Goal: Task Accomplishment & Management: Complete application form

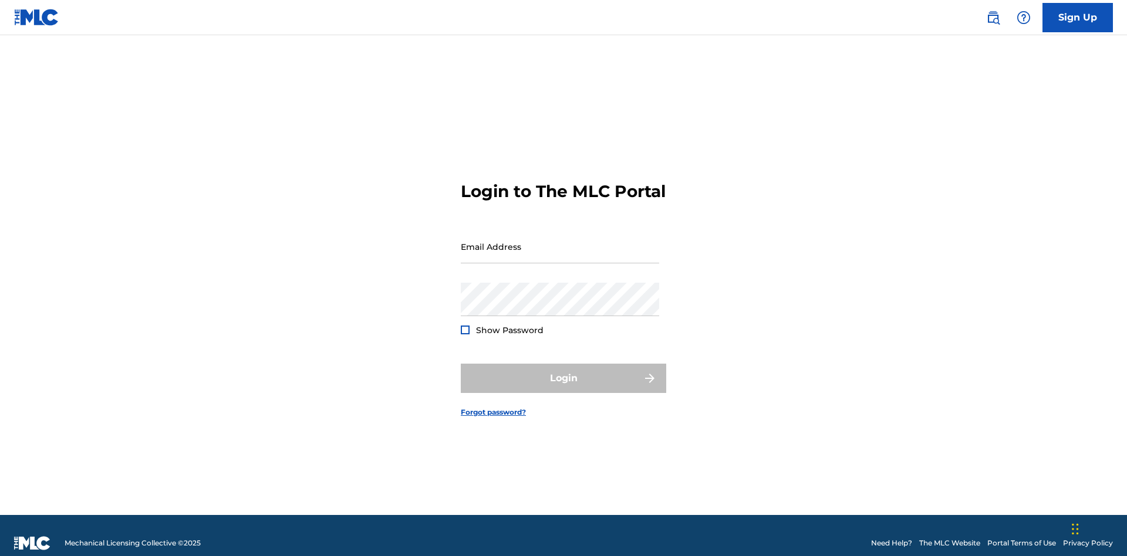
scroll to position [15, 0]
click at [1077, 17] on link "Sign Up" at bounding box center [1077, 17] width 70 height 29
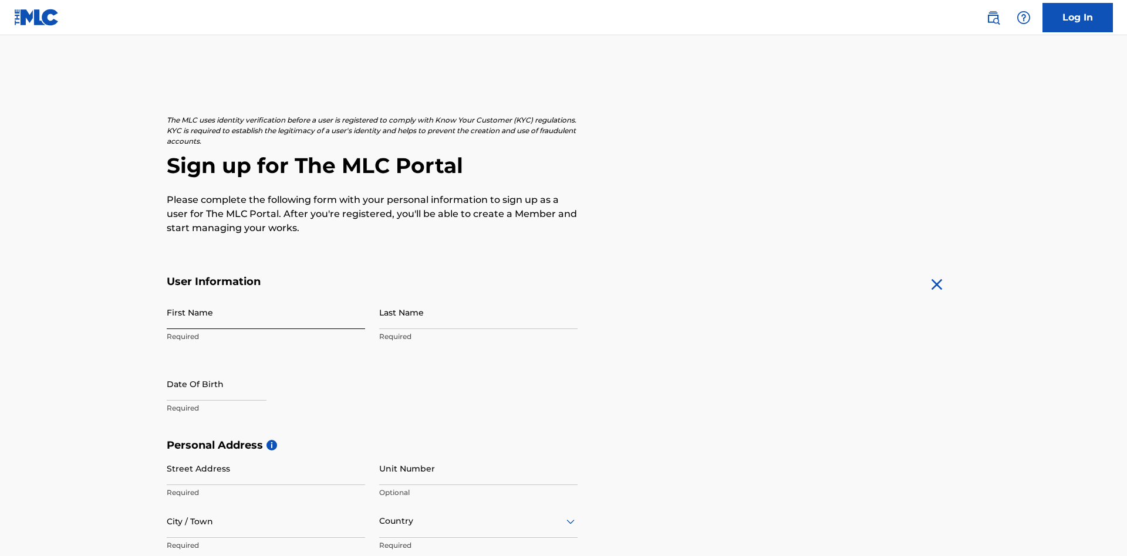
click at [266, 296] on input "First Name" at bounding box center [266, 312] width 198 height 33
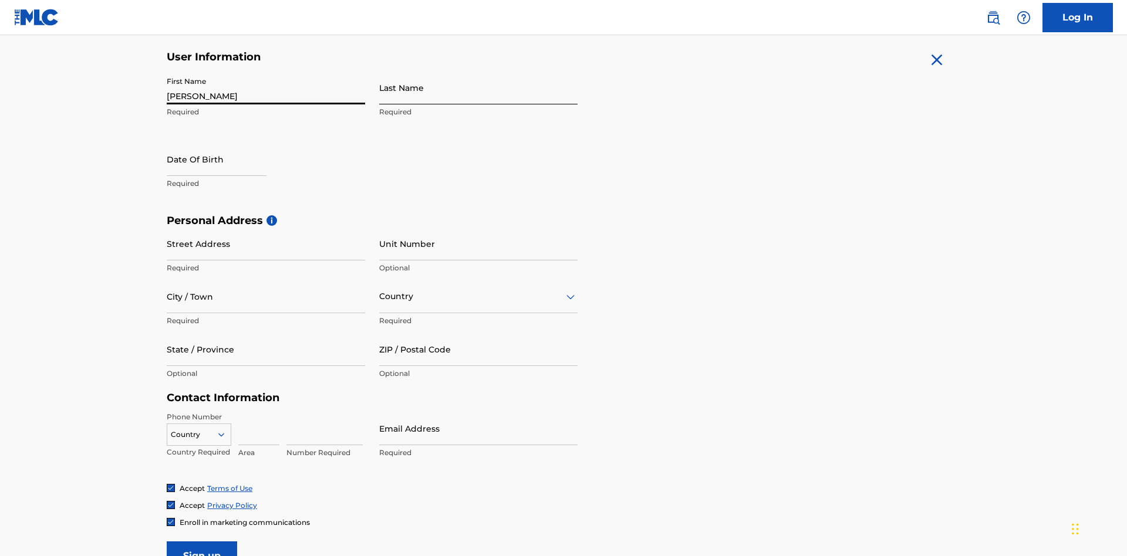
type input "Krystal"
click at [478, 87] on input "Last Name" at bounding box center [478, 87] width 198 height 33
type input "Ribble"
click at [226, 143] on input "text" at bounding box center [217, 159] width 100 height 33
select select "8"
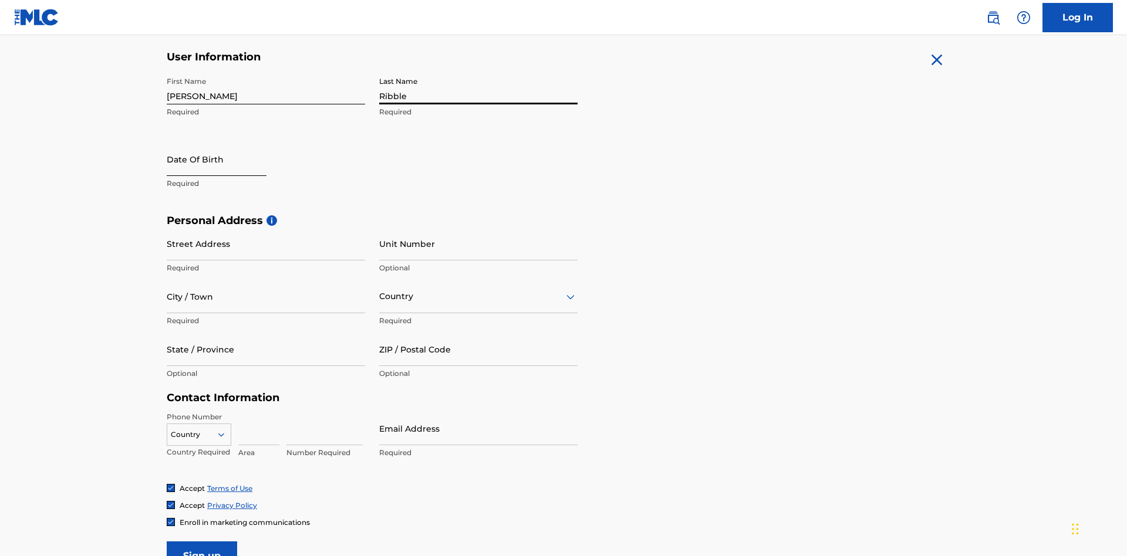
select select "2025"
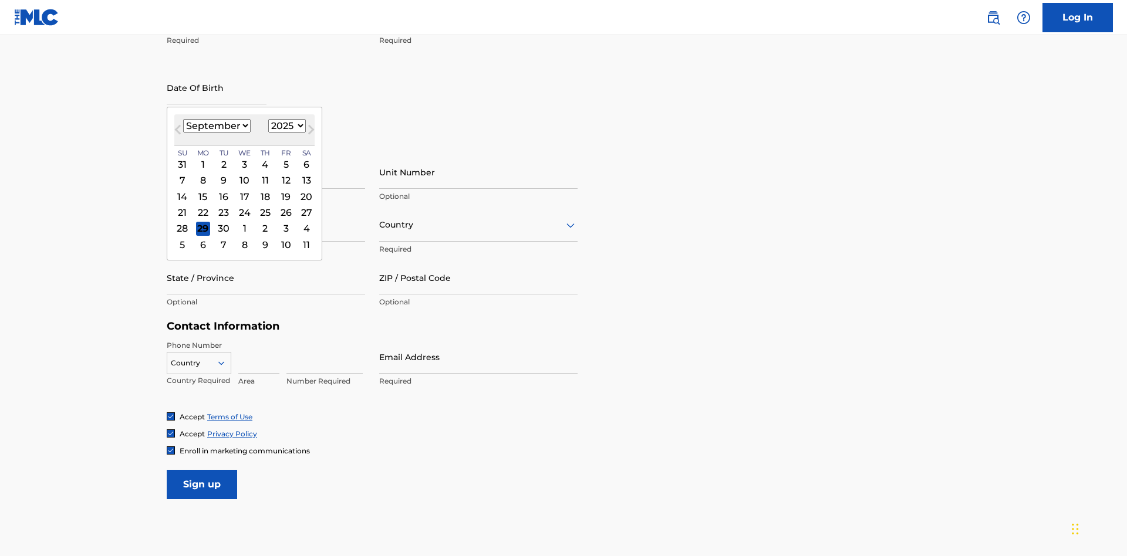
click at [216, 126] on select "January February March April May June July August September October November De…" at bounding box center [216, 125] width 67 height 13
select select "0"
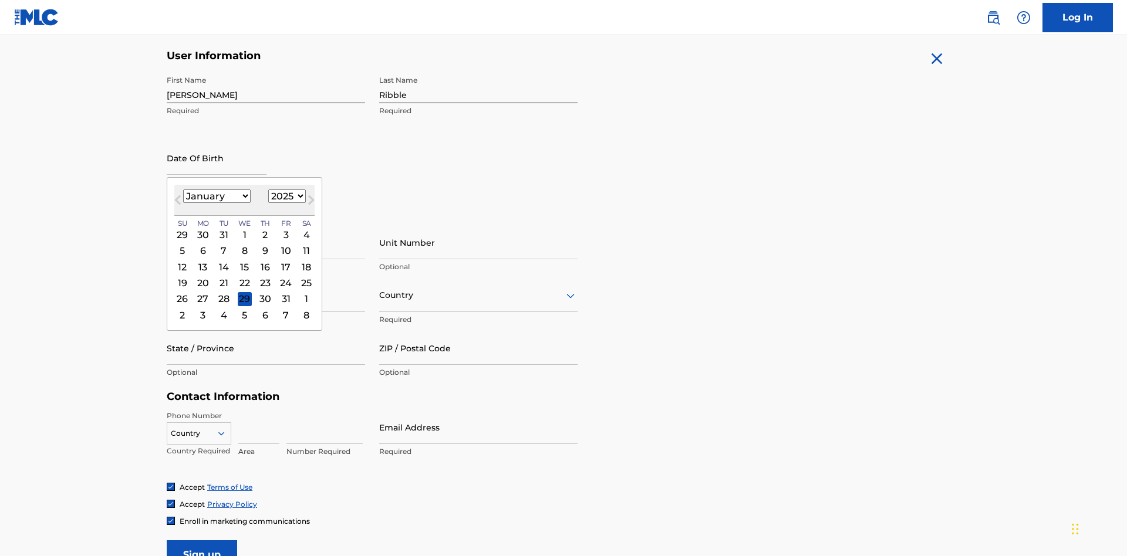
click at [285, 196] on select "1900 1901 1902 1903 1904 1905 1906 1907 1908 1909 1910 1911 1912 1913 1914 1915…" at bounding box center [287, 196] width 38 height 13
select select "1985"
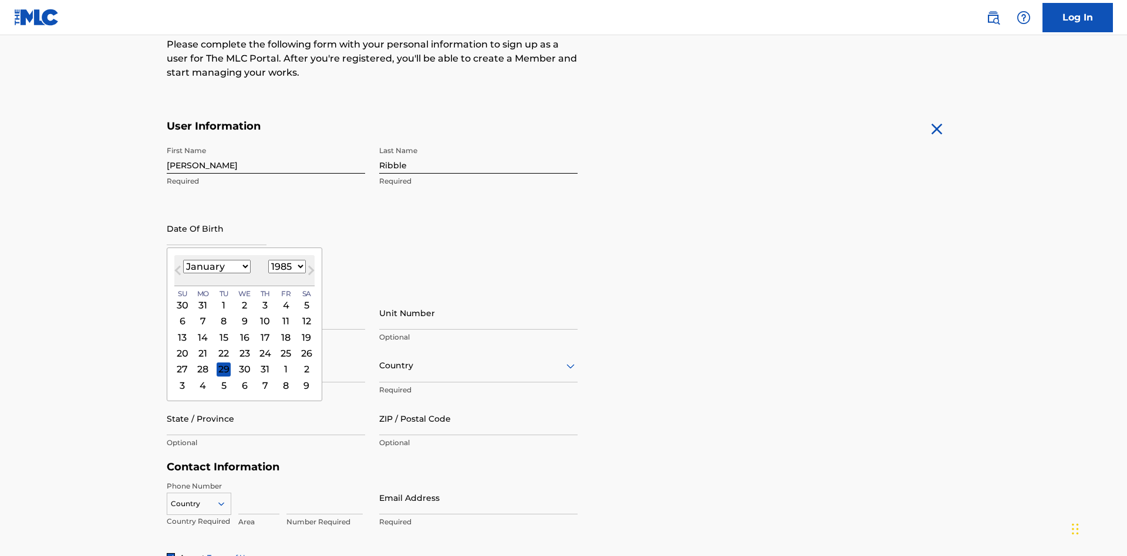
click at [285, 266] on select "1900 1901 1902 1903 1904 1905 1906 1907 1908 1909 1910 1911 1912 1913 1914 1915…" at bounding box center [287, 266] width 38 height 13
click at [223, 315] on div "8" at bounding box center [224, 322] width 14 height 14
type input "January 8 1985"
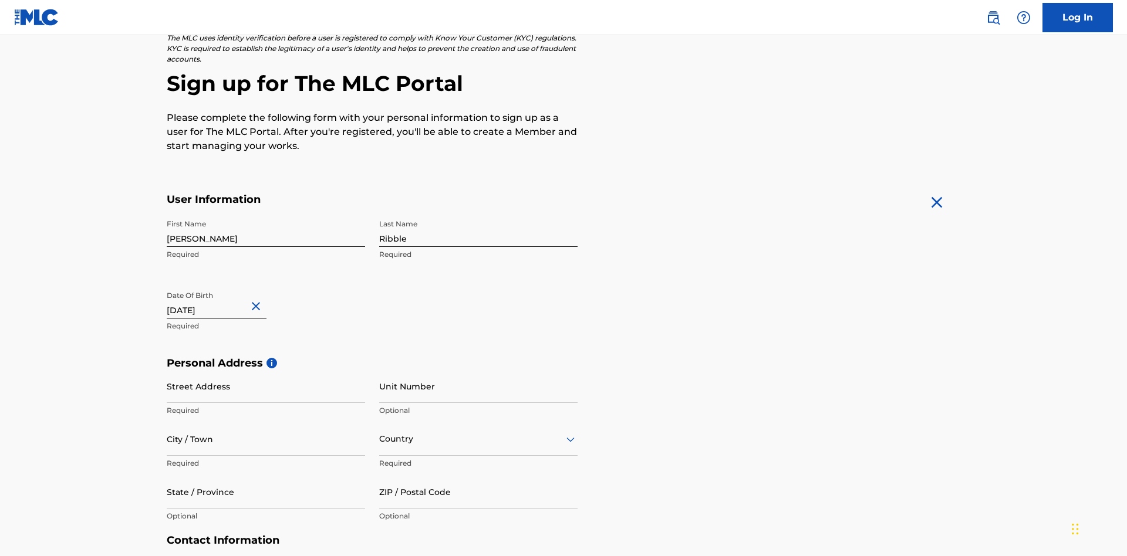
scroll to position [361, 0]
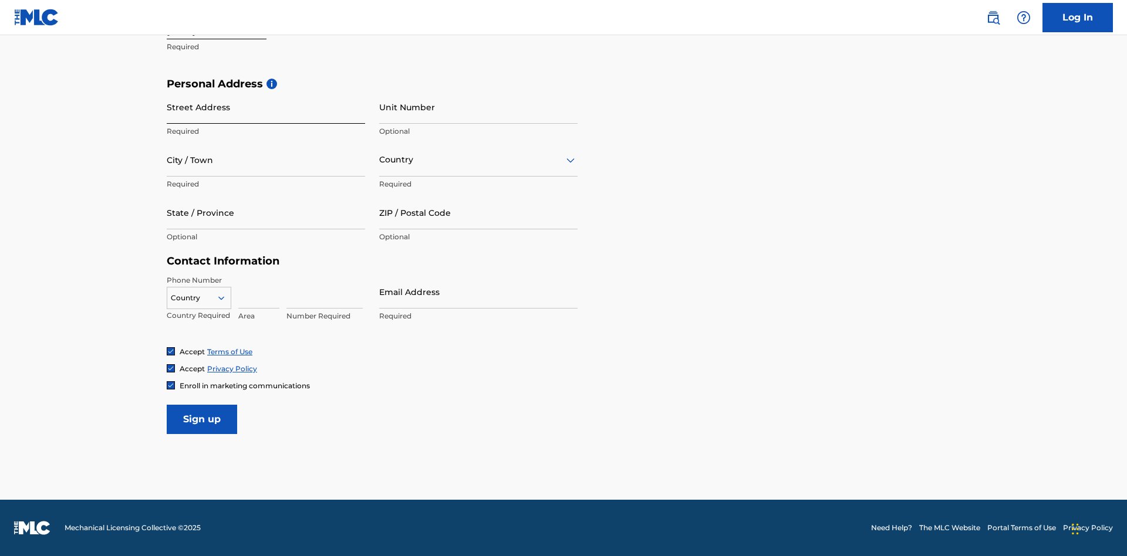
click at [266, 107] on input "Street Address" at bounding box center [266, 106] width 198 height 33
type input "9909 Elks Run Rd"
click at [266, 160] on input "City / Town" at bounding box center [266, 159] width 198 height 33
type input "Roseville"
click at [380, 160] on input "text" at bounding box center [380, 160] width 2 height 12
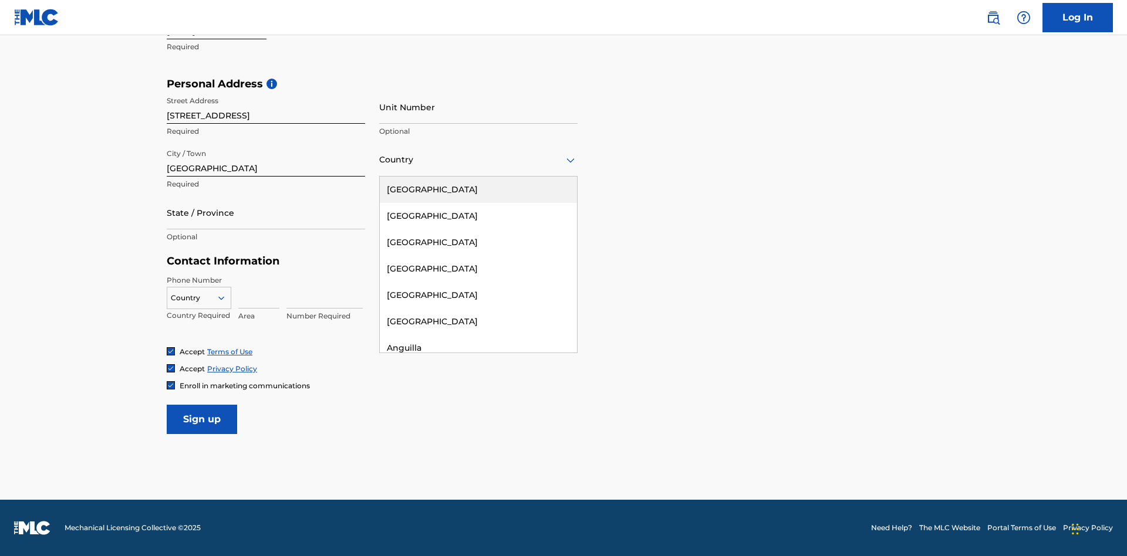
click at [478, 190] on div "United States" at bounding box center [478, 190] width 197 height 26
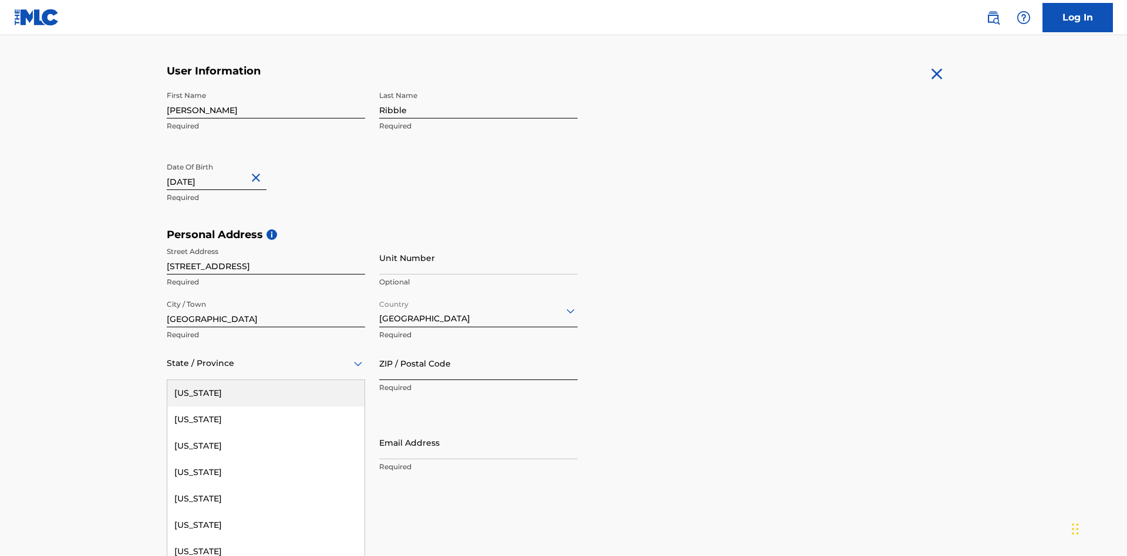
click at [478, 347] on input "ZIP / Postal Code" at bounding box center [478, 363] width 198 height 33
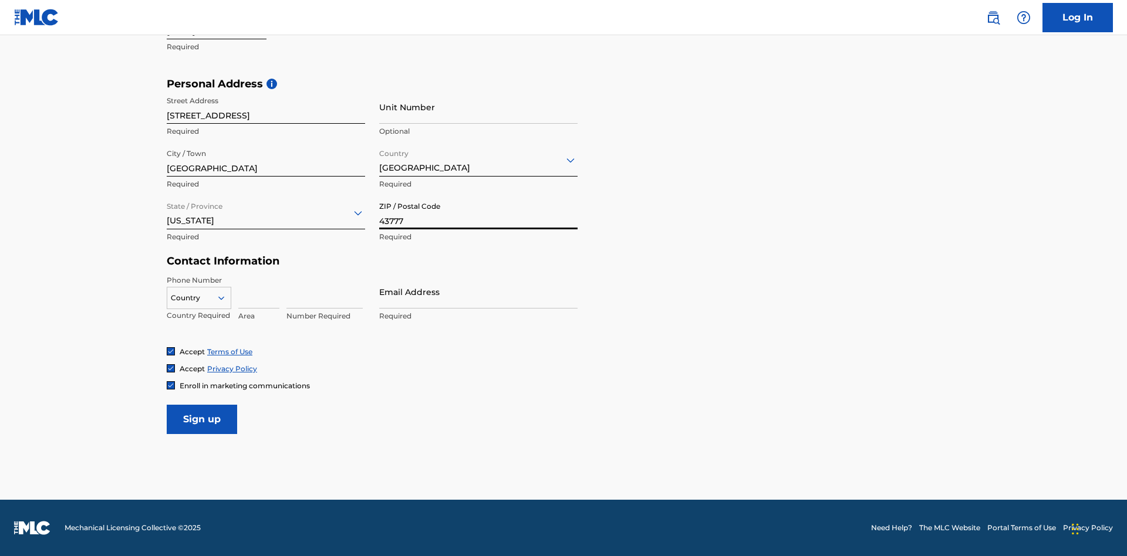
type input "43777"
click at [226, 298] on icon at bounding box center [221, 298] width 11 height 11
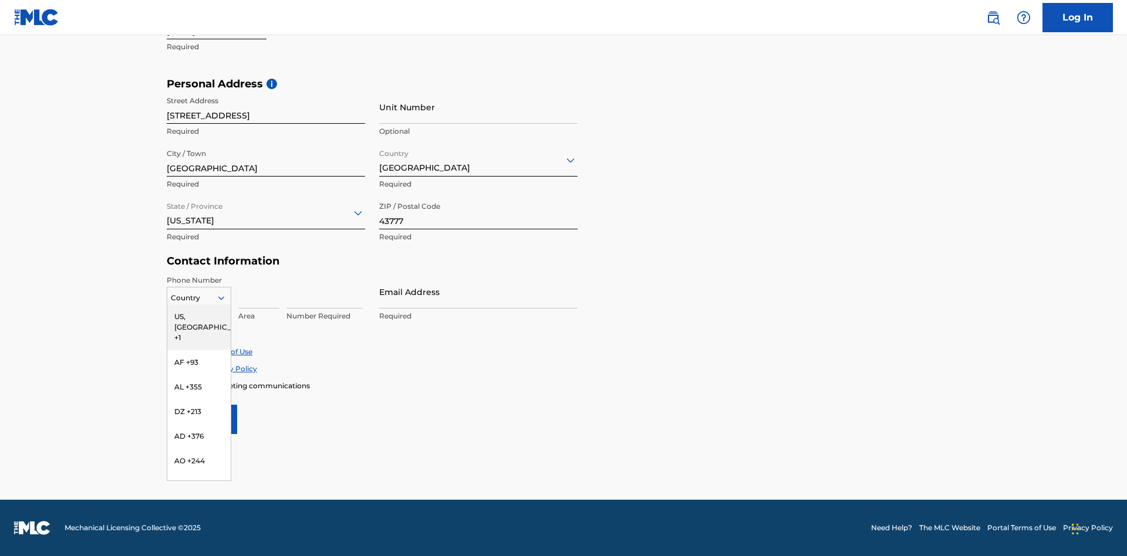
click at [199, 316] on div "US, CA +1" at bounding box center [198, 328] width 63 height 46
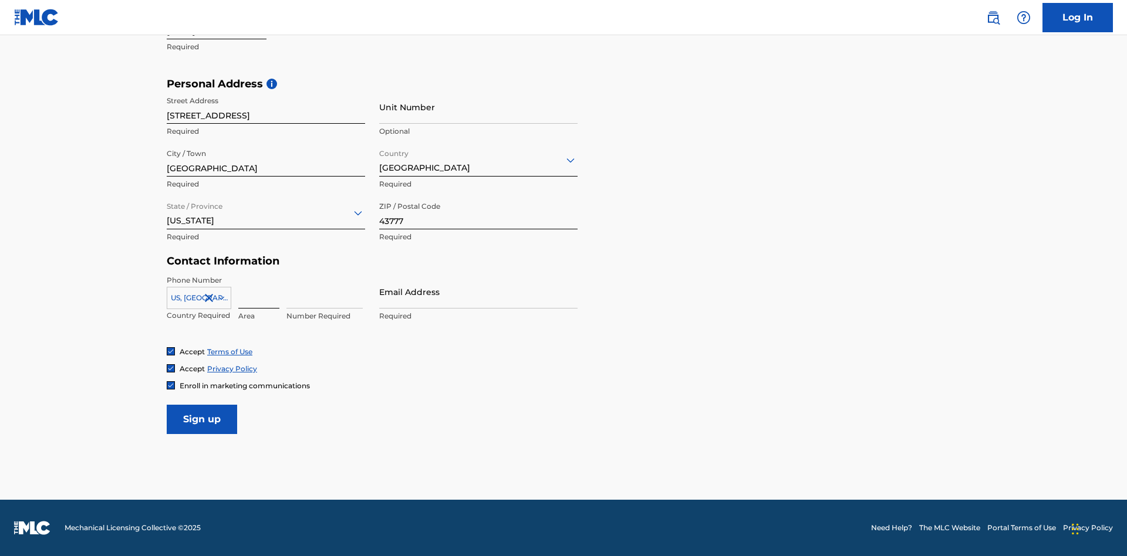
click at [259, 292] on input at bounding box center [258, 291] width 41 height 33
type input "740"
click at [325, 292] on input at bounding box center [324, 291] width 76 height 33
type input "8086351"
click at [478, 292] on input "Email Address" at bounding box center [478, 291] width 198 height 33
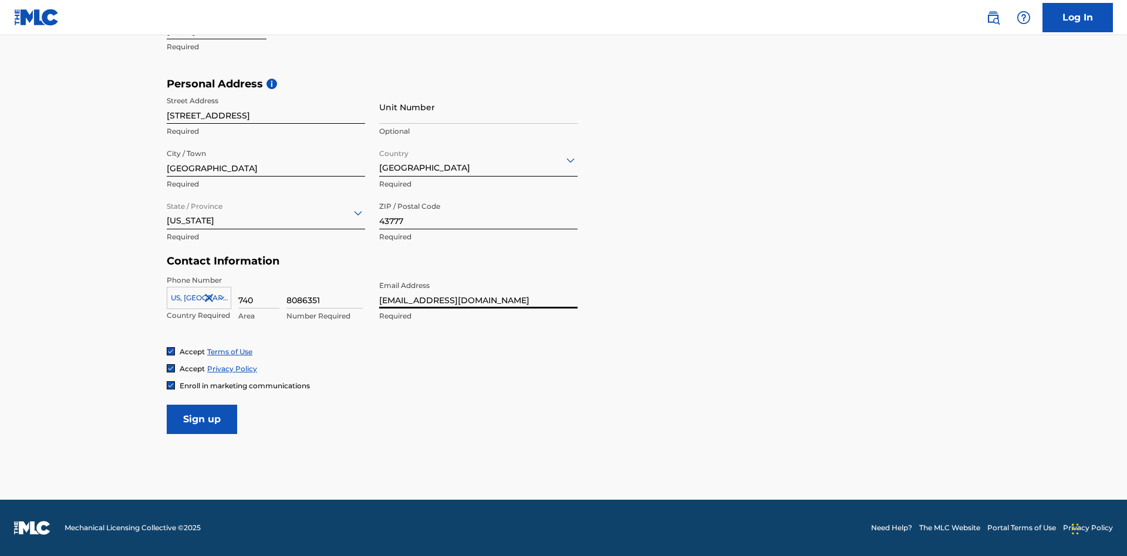
scroll to position [0, 31]
type input "a8e055a3-1690-4c51-ae76-96665924a23a@mailslurp.biz"
click at [202, 419] on input "Sign up" at bounding box center [202, 419] width 70 height 29
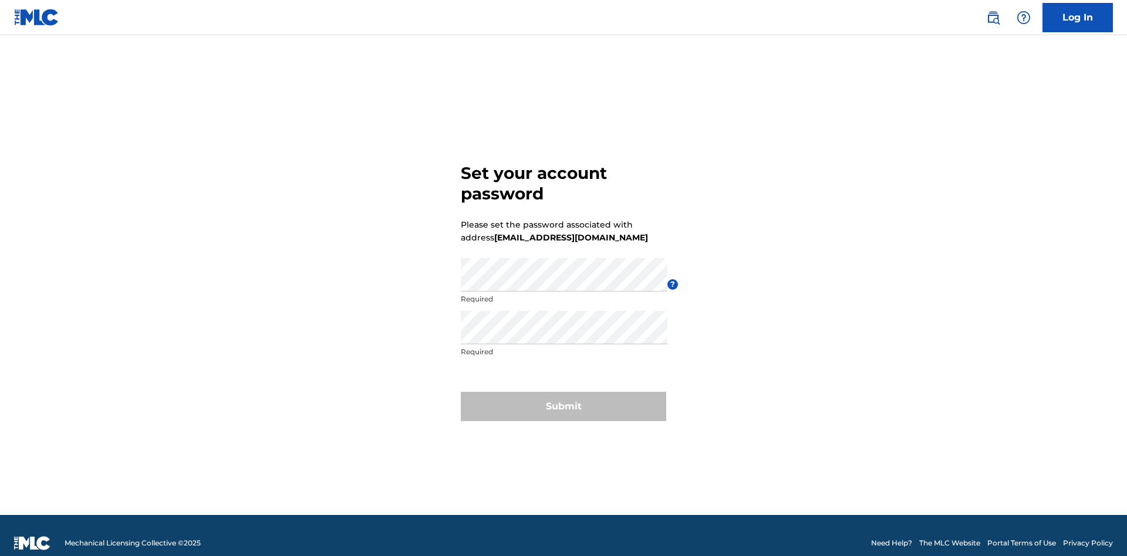
scroll to position [15, 0]
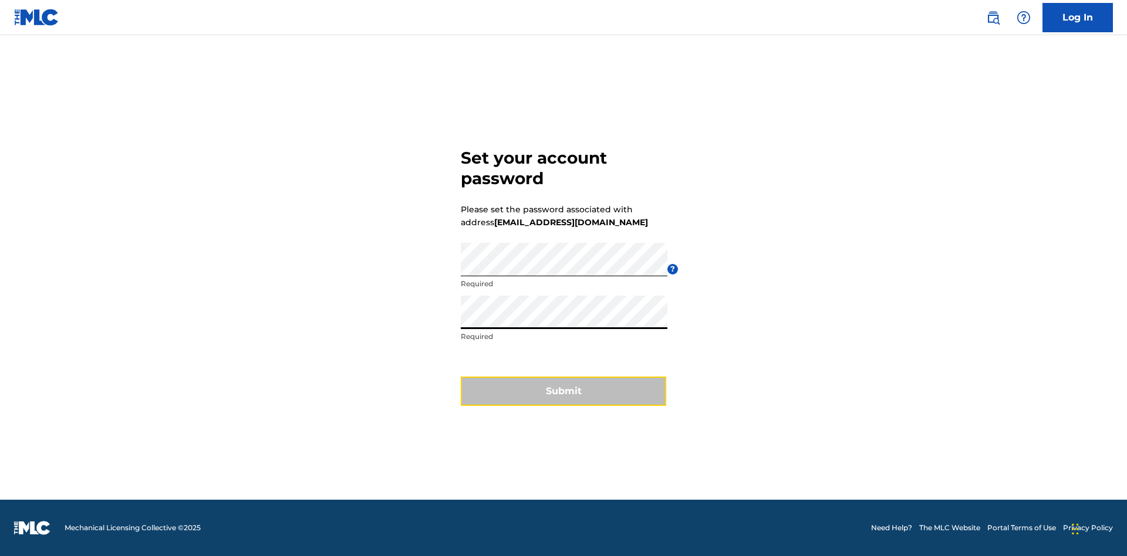
click at [563, 398] on button "Submit" at bounding box center [563, 391] width 205 height 29
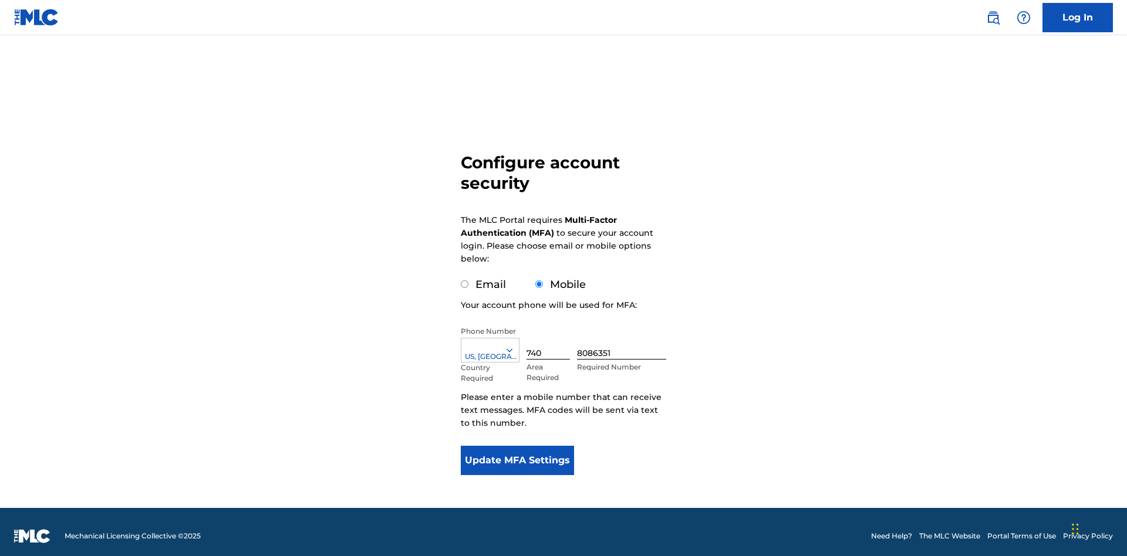
scroll to position [12, 0]
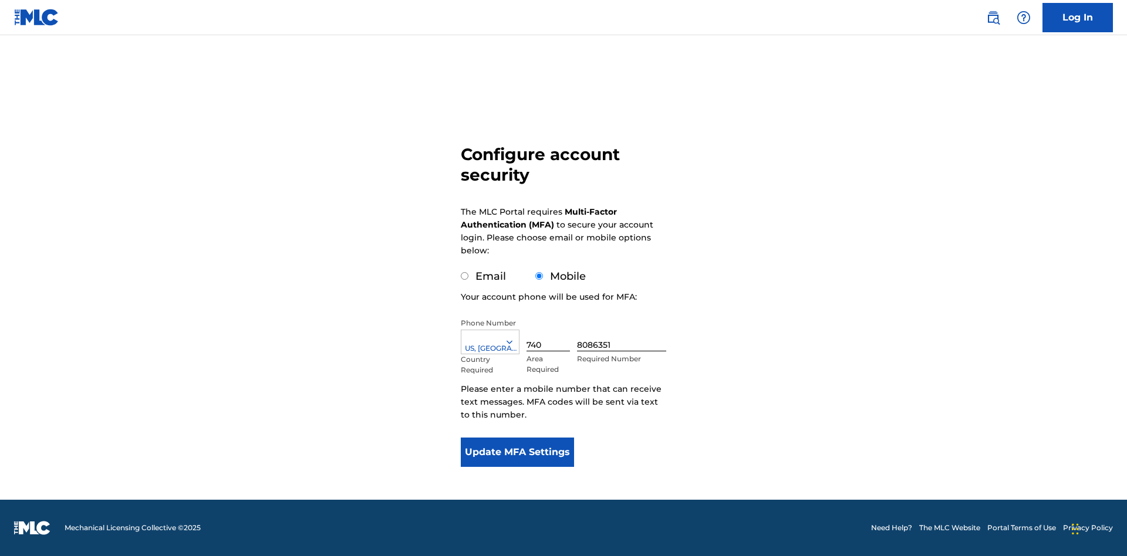
click at [539, 276] on input "Mobile" at bounding box center [539, 276] width 8 height 8
click at [514, 342] on icon at bounding box center [509, 342] width 11 height 11
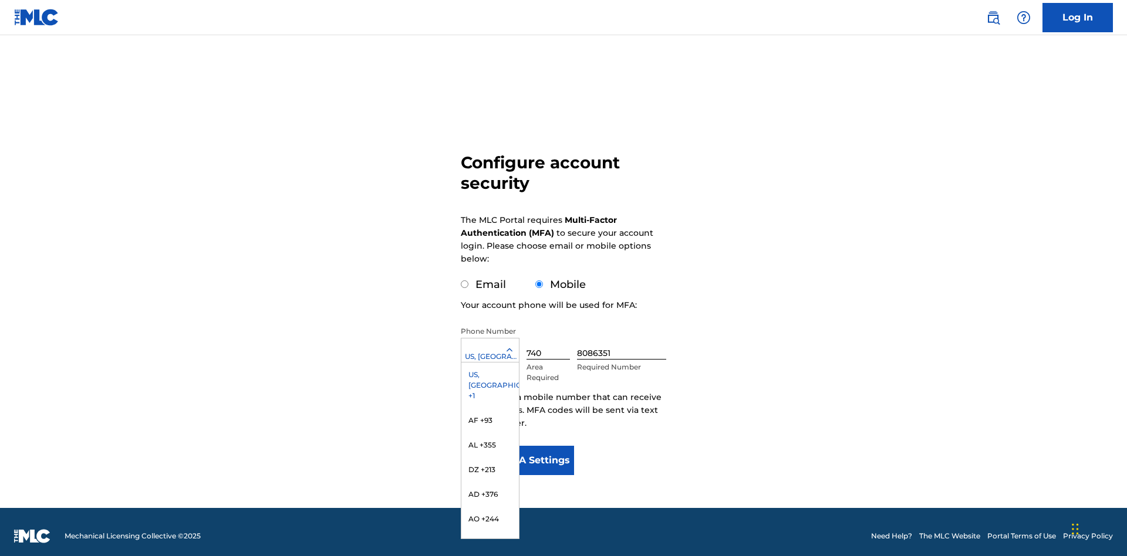
click at [550, 334] on input "740" at bounding box center [547, 342] width 43 height 33
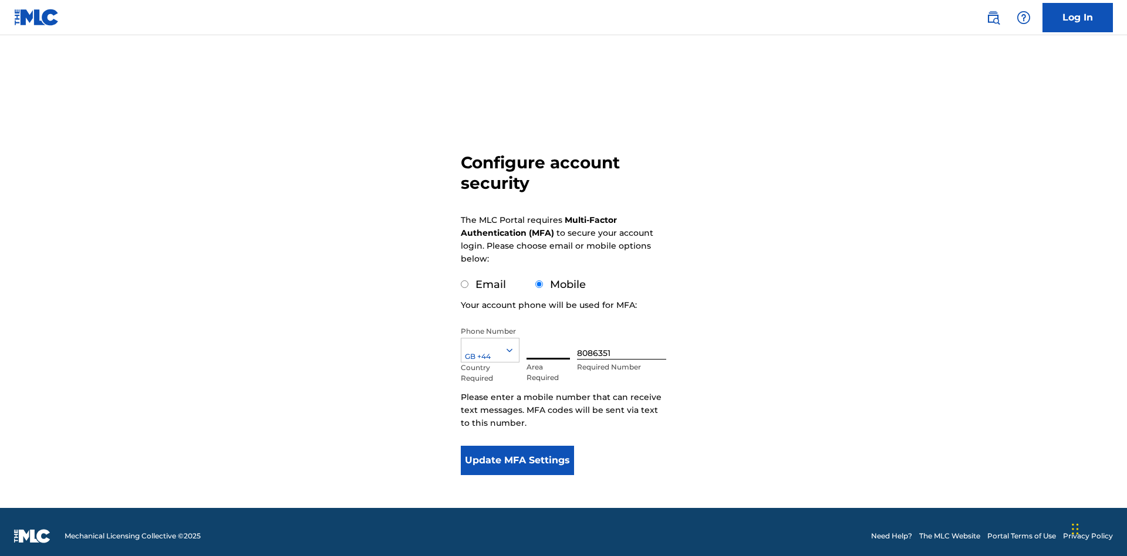
scroll to position [12, 0]
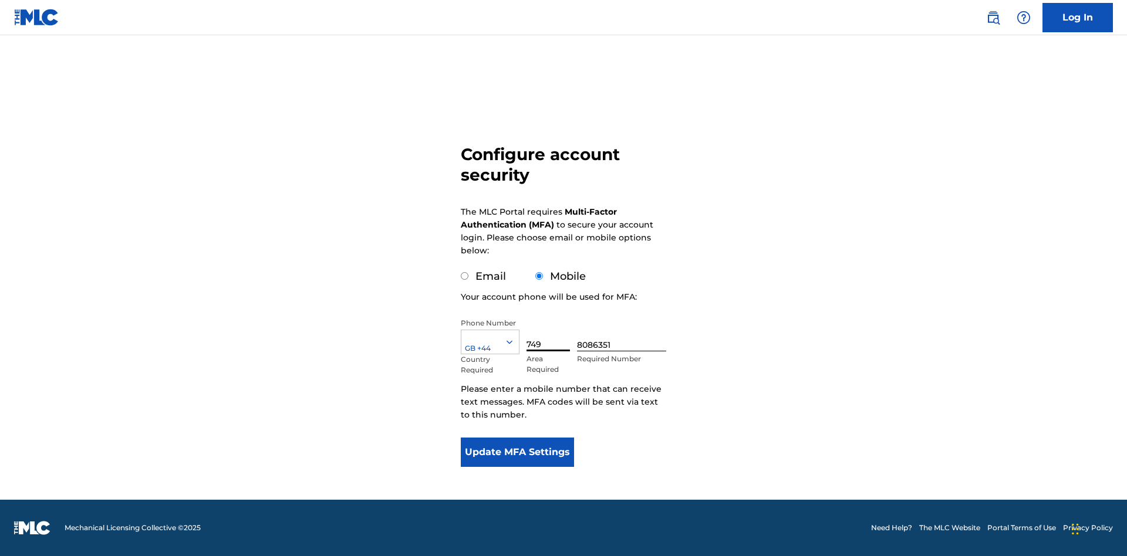
type input "749"
click at [624, 334] on input "8086351" at bounding box center [621, 334] width 89 height 33
type input "2881350"
click at [517, 452] on button "Update MFA Settings" at bounding box center [517, 452] width 113 height 29
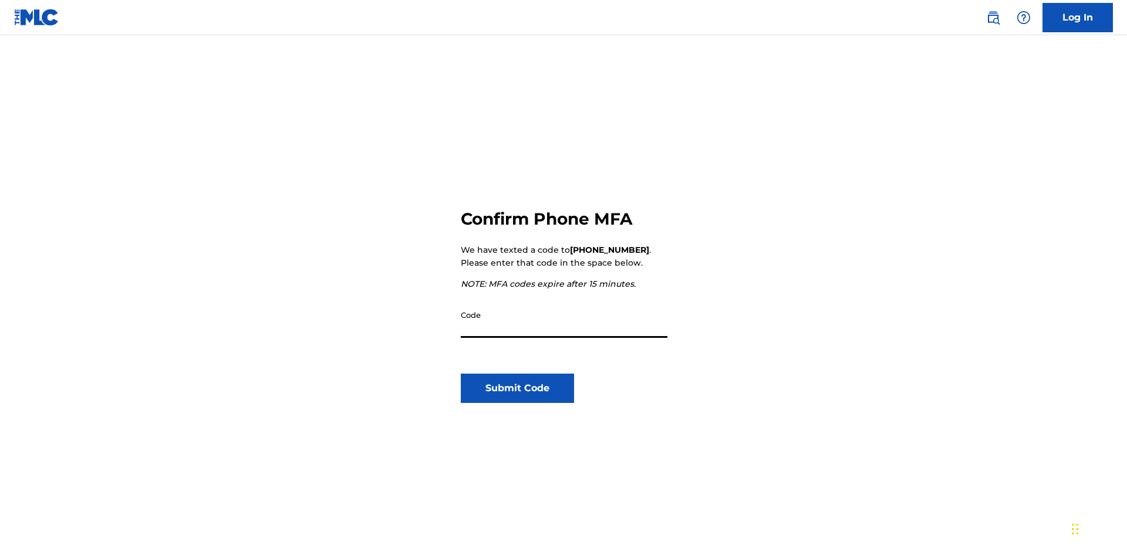
scroll to position [122, 0]
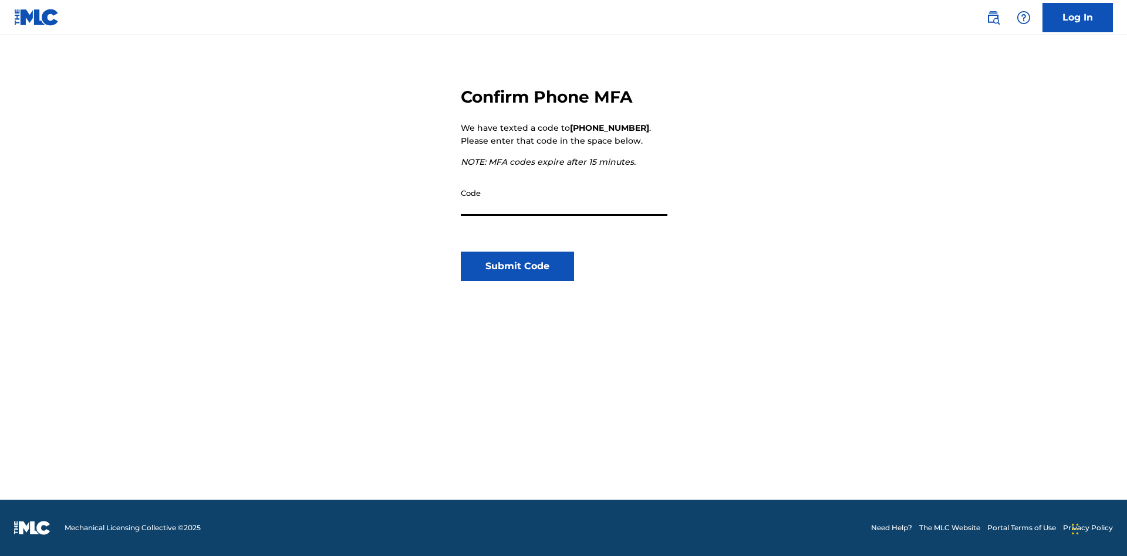
click at [564, 199] on input "Code" at bounding box center [564, 199] width 207 height 33
type input "931640"
click at [517, 266] on button "Submit Code" at bounding box center [517, 266] width 113 height 29
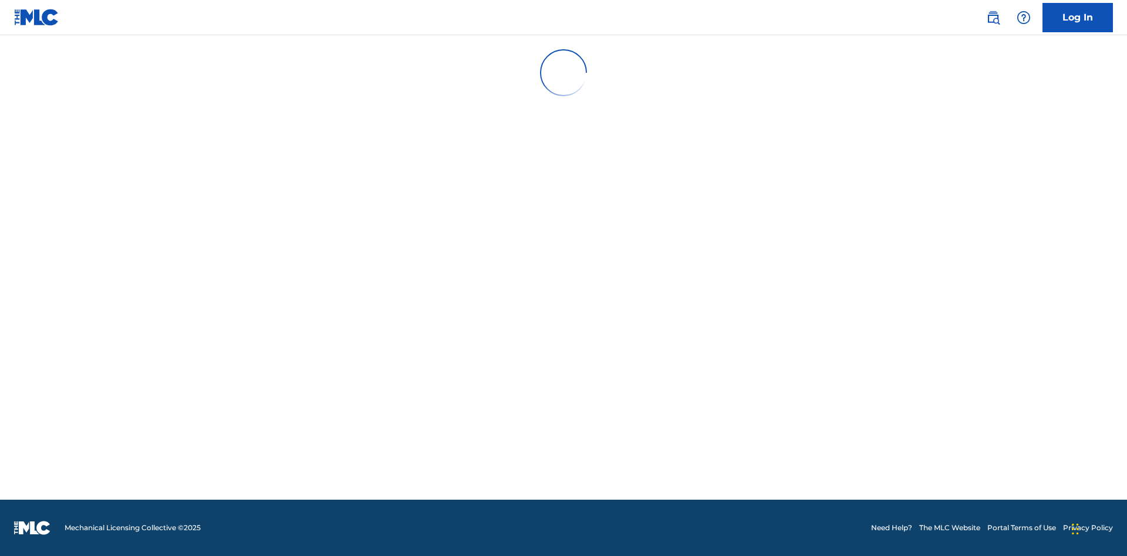
scroll to position [0, 0]
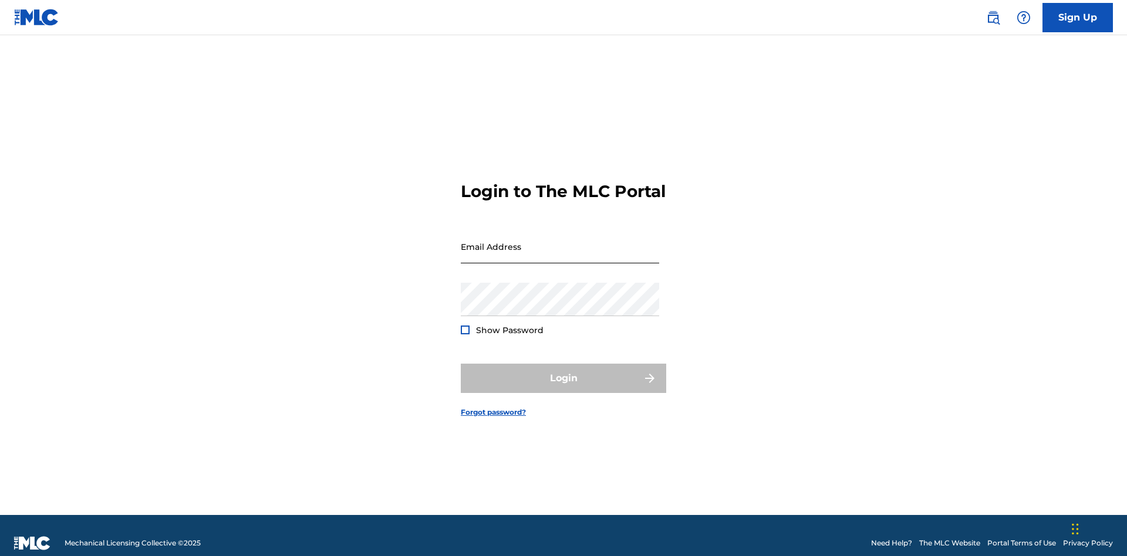
click at [560, 241] on input "Email Address" at bounding box center [560, 246] width 198 height 33
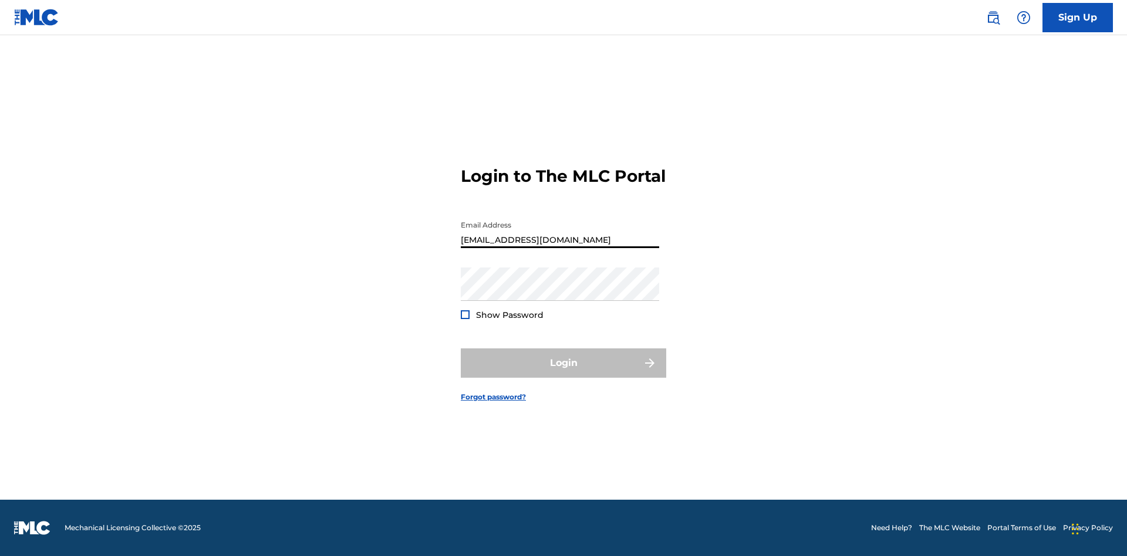
type input "[EMAIL_ADDRESS][DOMAIN_NAME]"
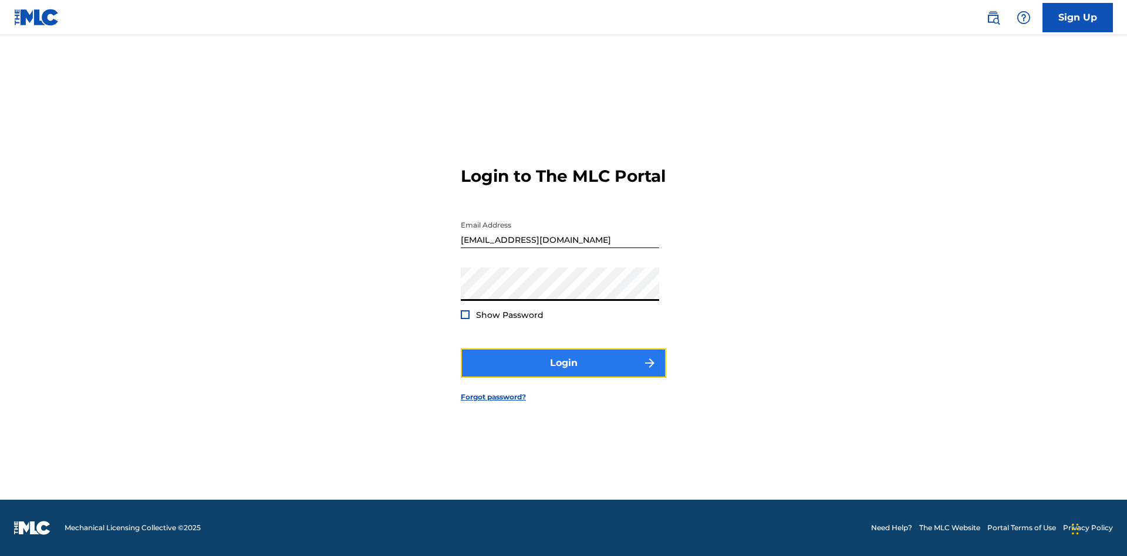
click at [563, 373] on button "Login" at bounding box center [563, 363] width 205 height 29
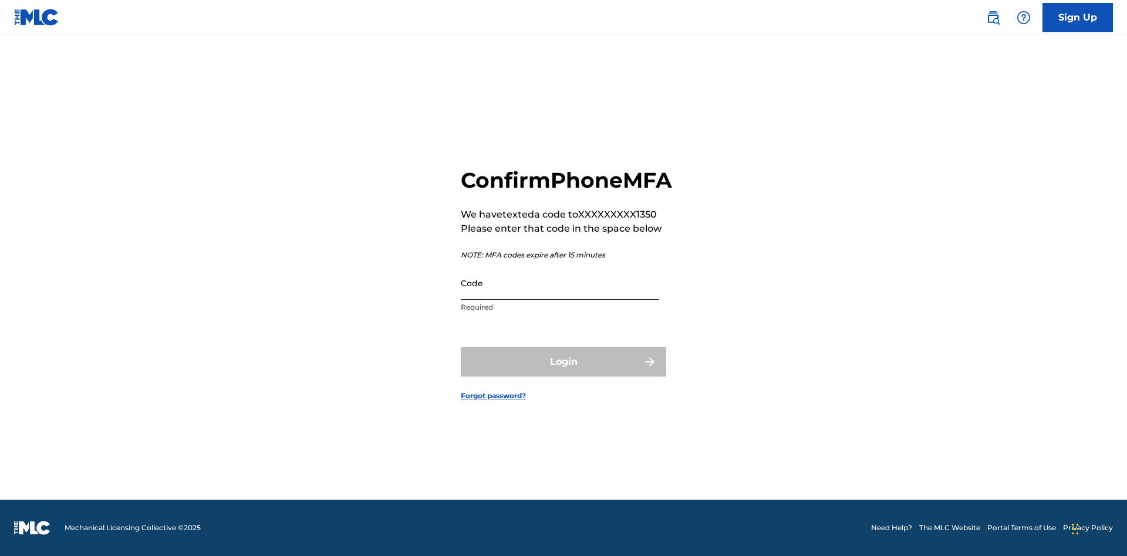
click at [560, 296] on input "Code" at bounding box center [560, 282] width 198 height 33
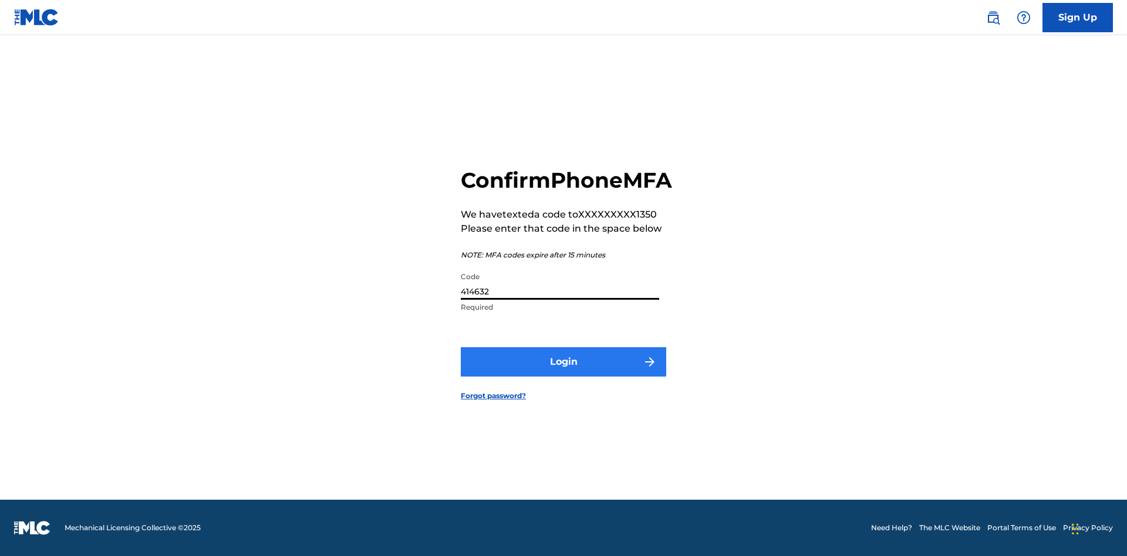
type input "414632"
click at [563, 375] on button "Login" at bounding box center [563, 361] width 205 height 29
